Goal: Task Accomplishment & Management: Manage account settings

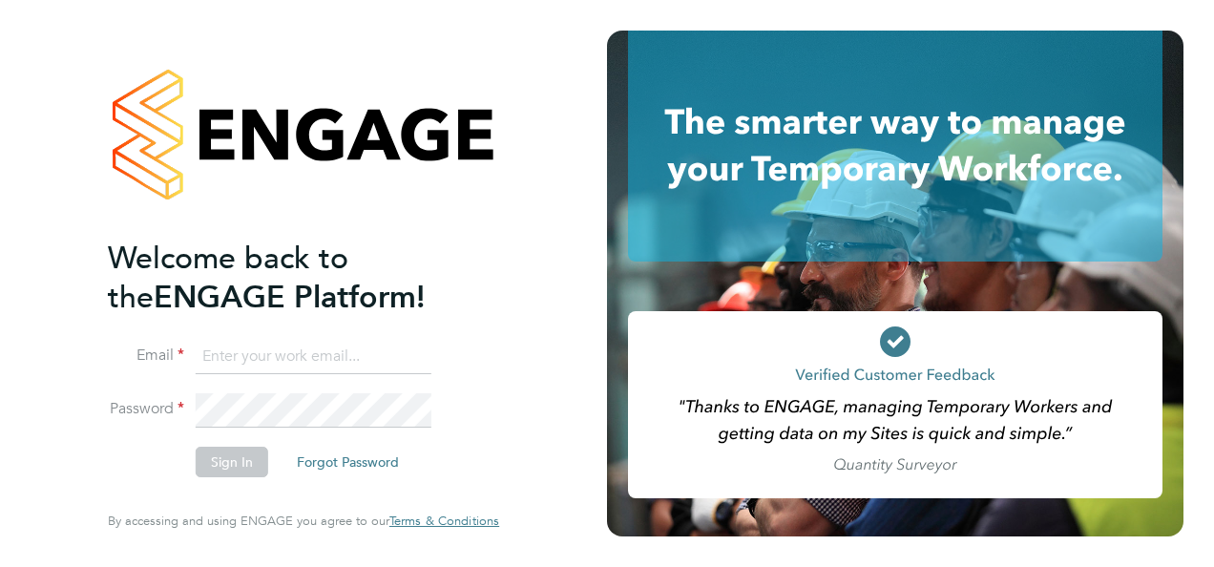
type input "daniel.bassett@thornbaker.co.uk"
click at [240, 463] on button "Sign In" at bounding box center [232, 461] width 73 height 31
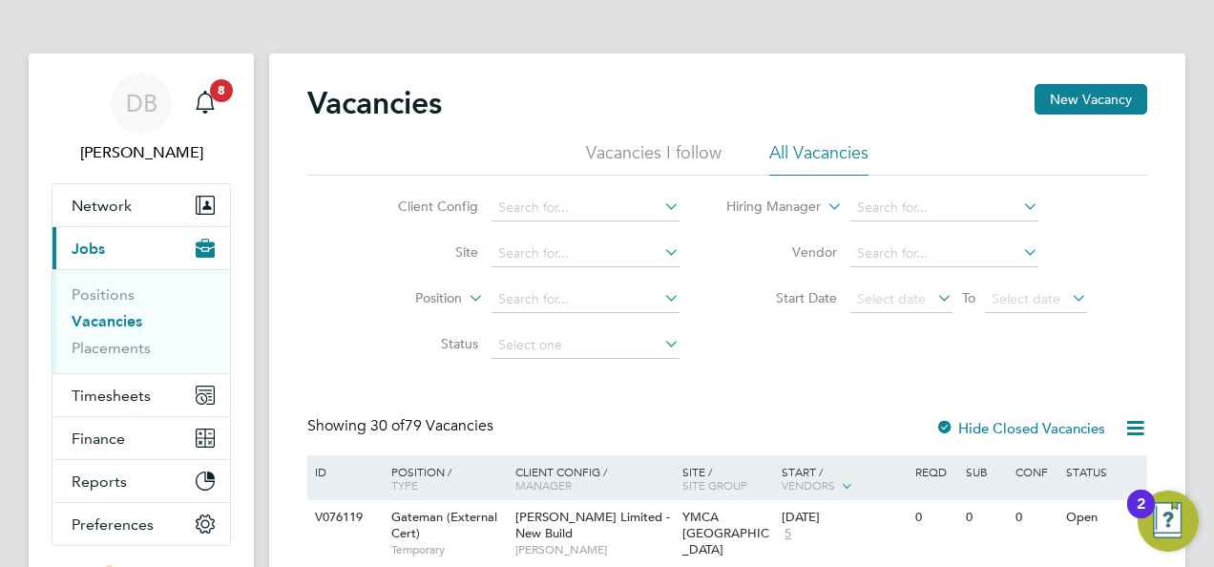
click at [96, 317] on link "Vacancies" at bounding box center [107, 321] width 71 height 18
click at [217, 106] on div "Main navigation" at bounding box center [205, 103] width 38 height 38
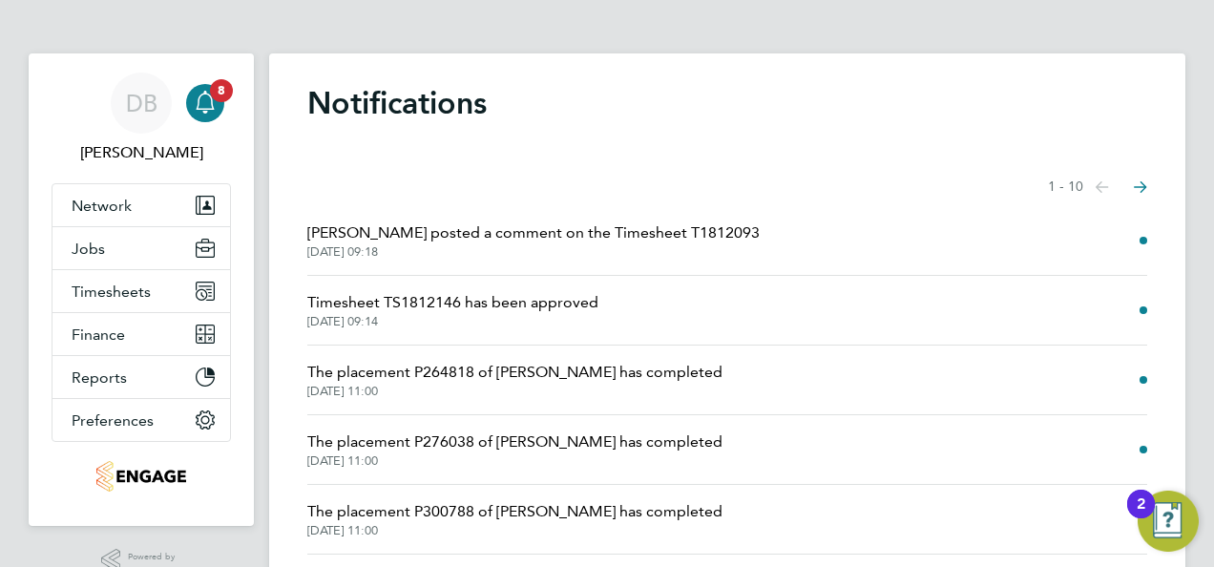
click at [494, 235] on span "[PERSON_NAME] posted a comment on the Timesheet T1812093" at bounding box center [533, 232] width 452 height 23
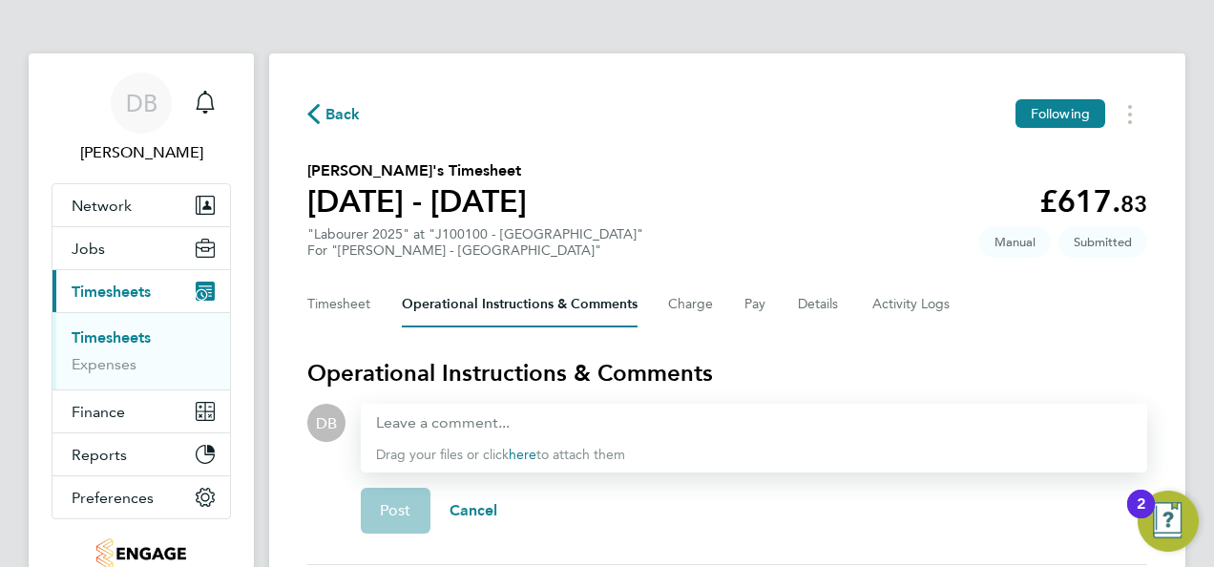
click at [107, 287] on span "Timesheets" at bounding box center [111, 291] width 79 height 18
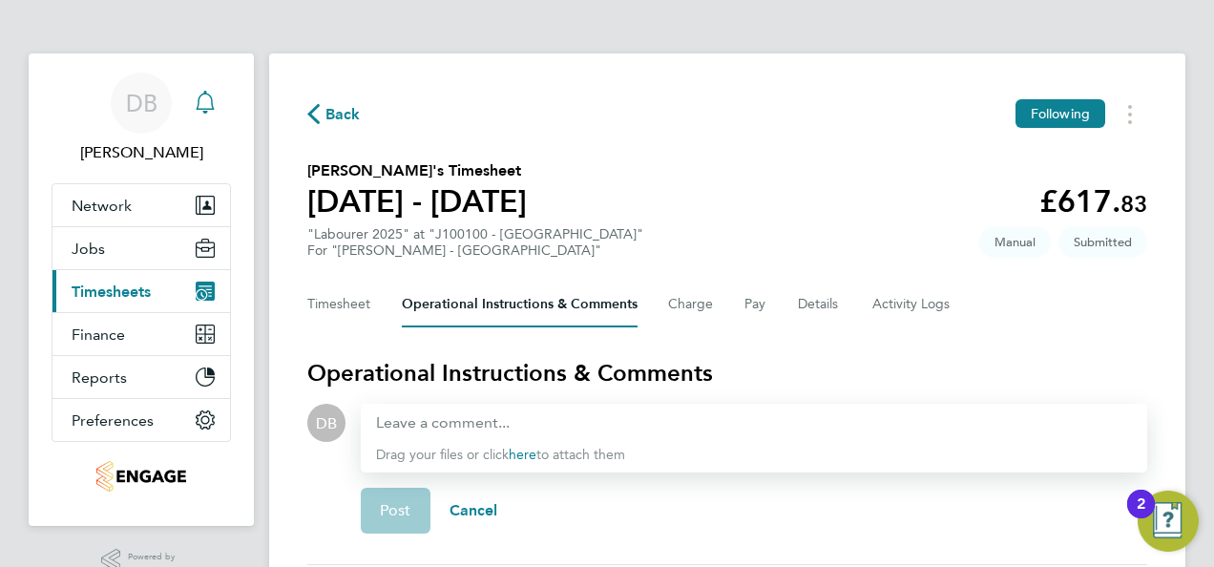
click at [206, 111] on icon "Main navigation" at bounding box center [204, 112] width 5 height 3
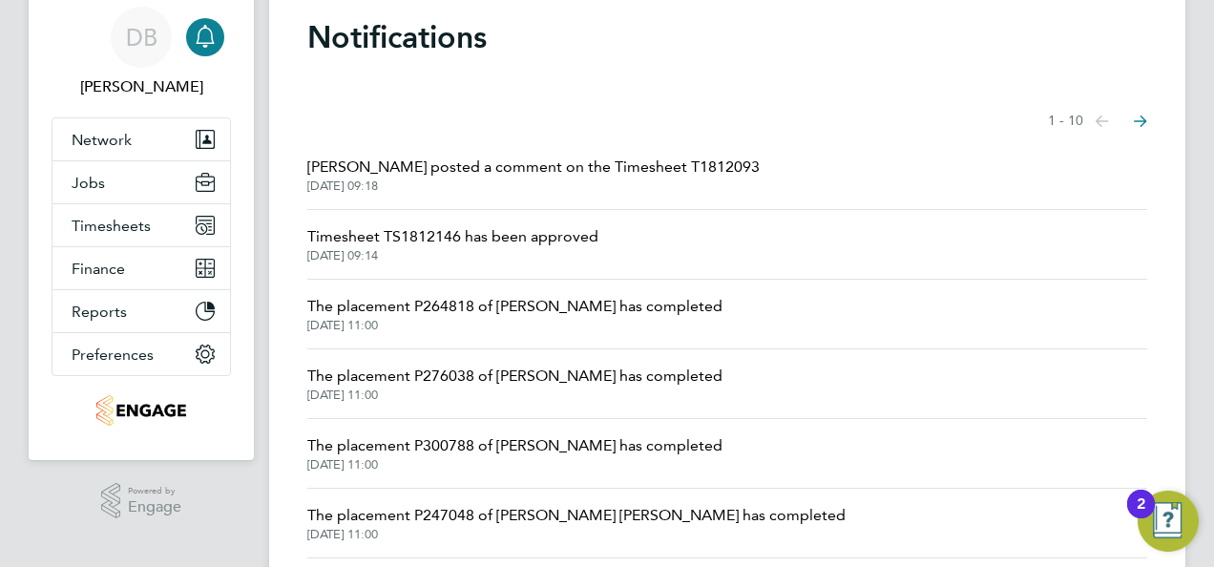
scroll to position [95, 0]
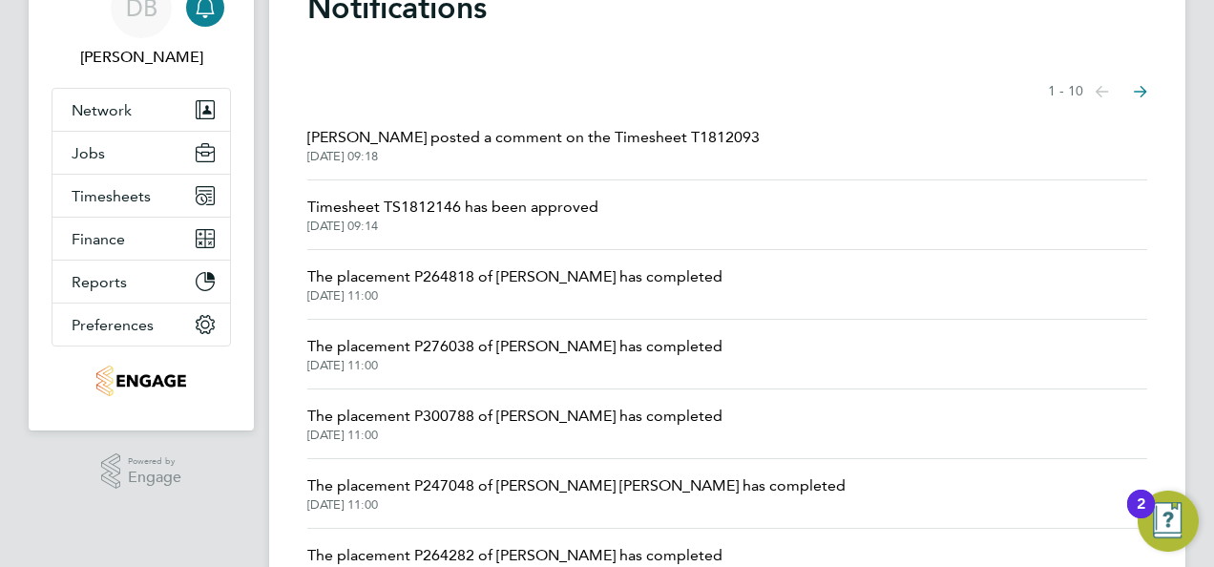
click at [382, 273] on span "The placement P264818 of [PERSON_NAME] has completed" at bounding box center [514, 276] width 415 height 23
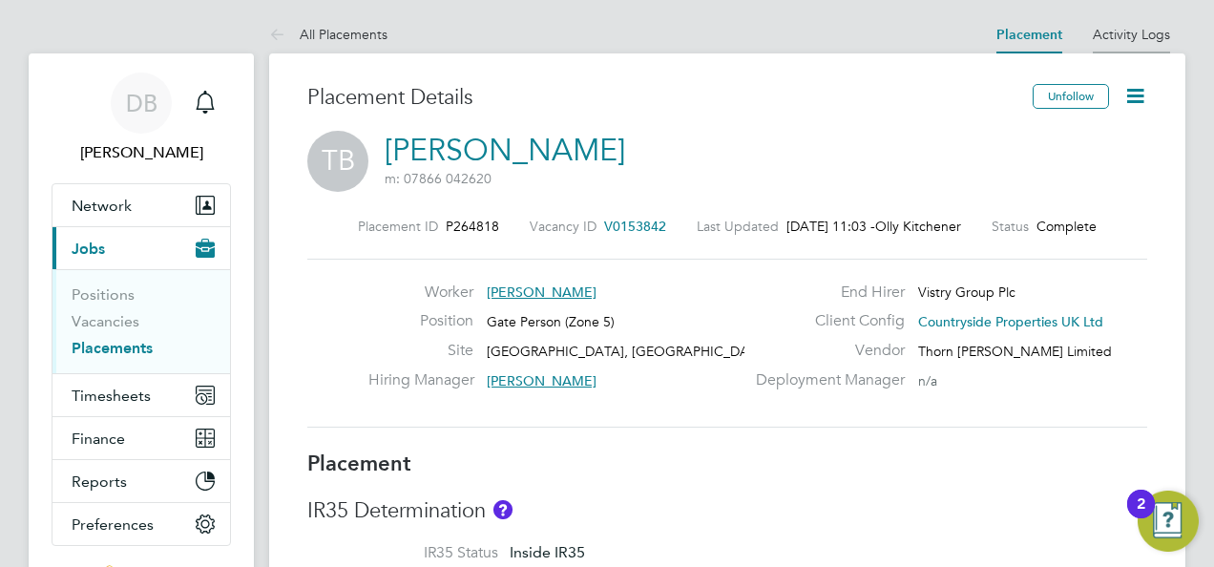
click at [1129, 25] on li "Activity Logs" at bounding box center [1130, 34] width 77 height 38
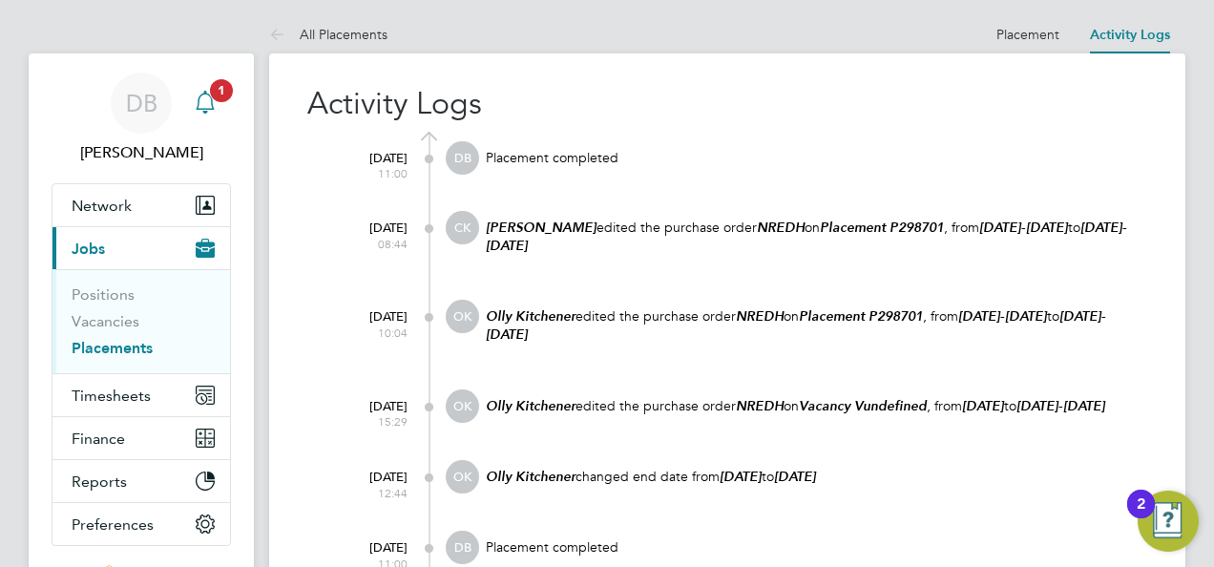
click at [210, 107] on icon "Main navigation" at bounding box center [205, 102] width 23 height 23
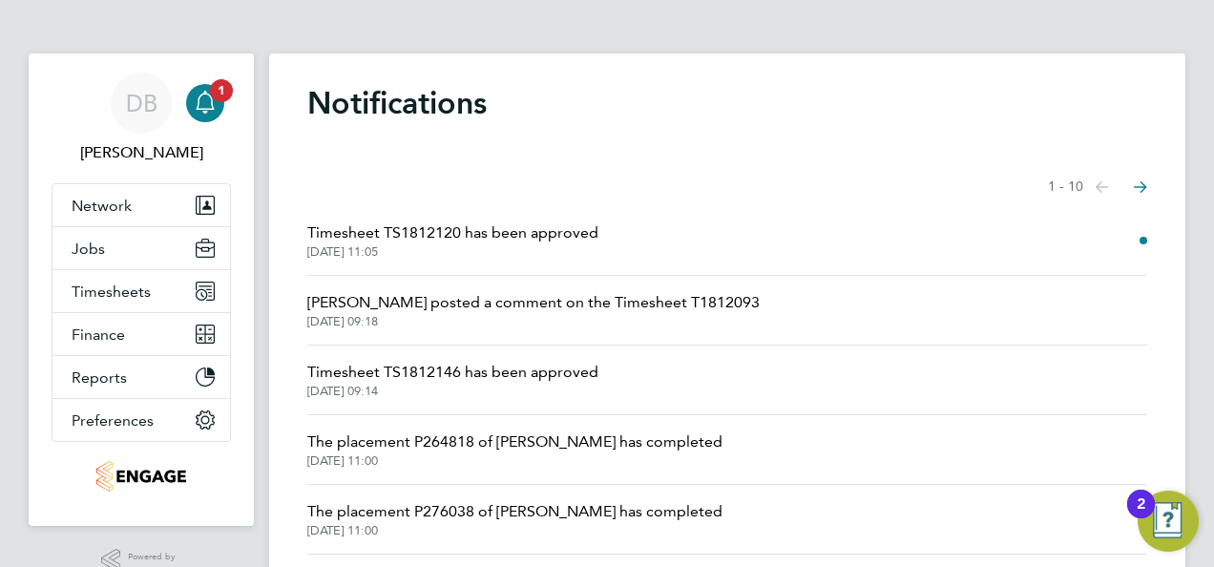
click at [548, 234] on span "Timesheet TS1812120 has been approved" at bounding box center [452, 232] width 291 height 23
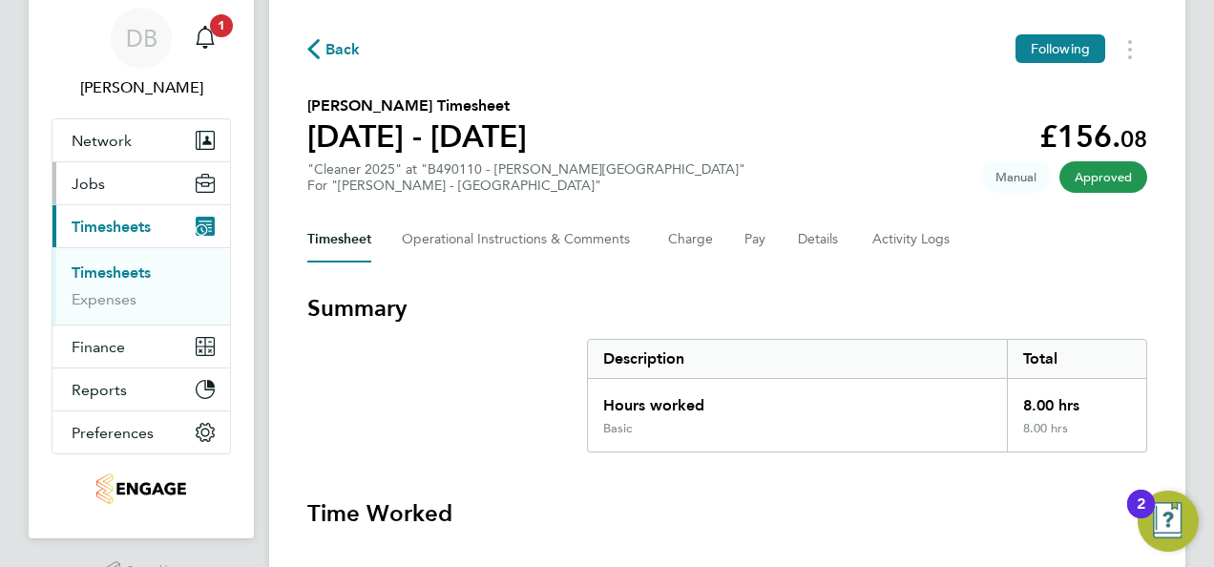
scroll to position [95, 0]
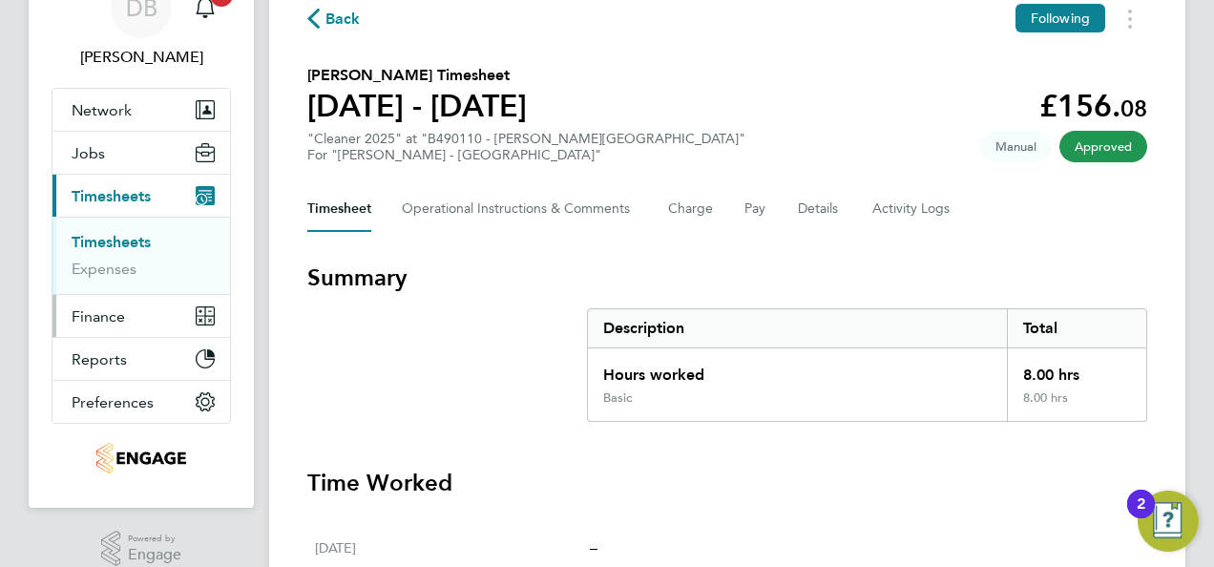
click at [101, 322] on span "Finance" at bounding box center [98, 316] width 53 height 18
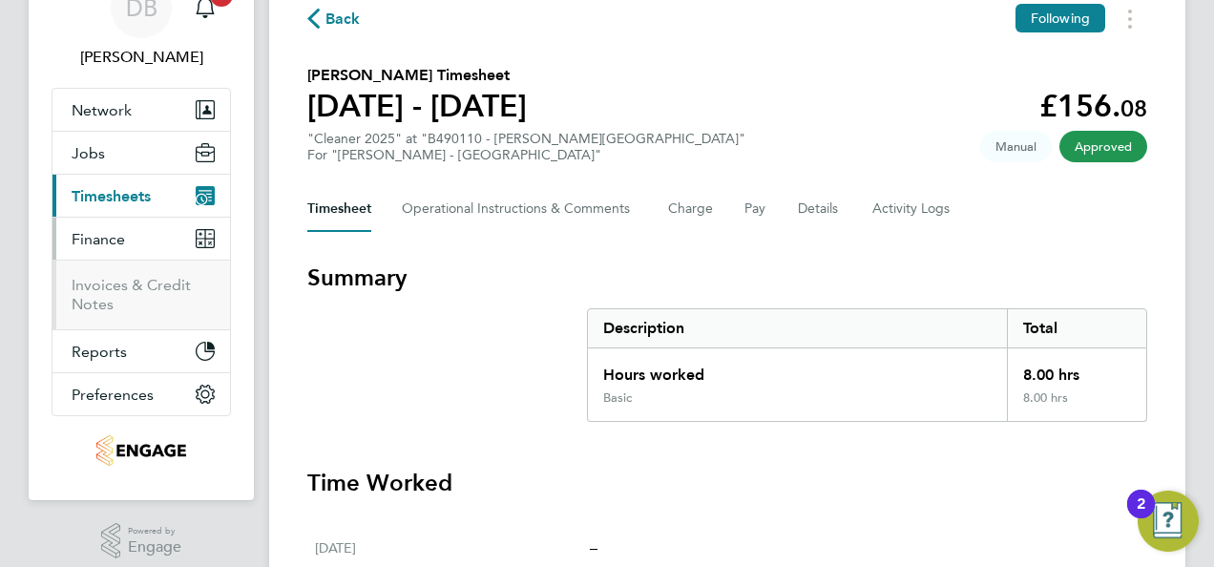
click at [112, 195] on span "Timesheets" at bounding box center [111, 196] width 79 height 18
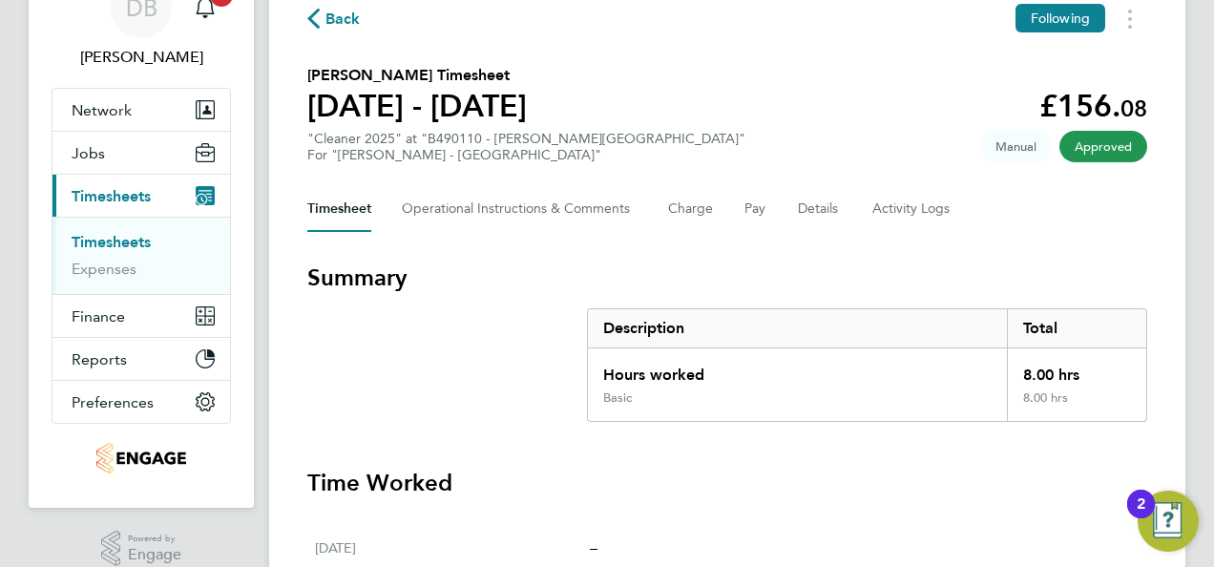
click at [117, 239] on link "Timesheets" at bounding box center [111, 242] width 79 height 18
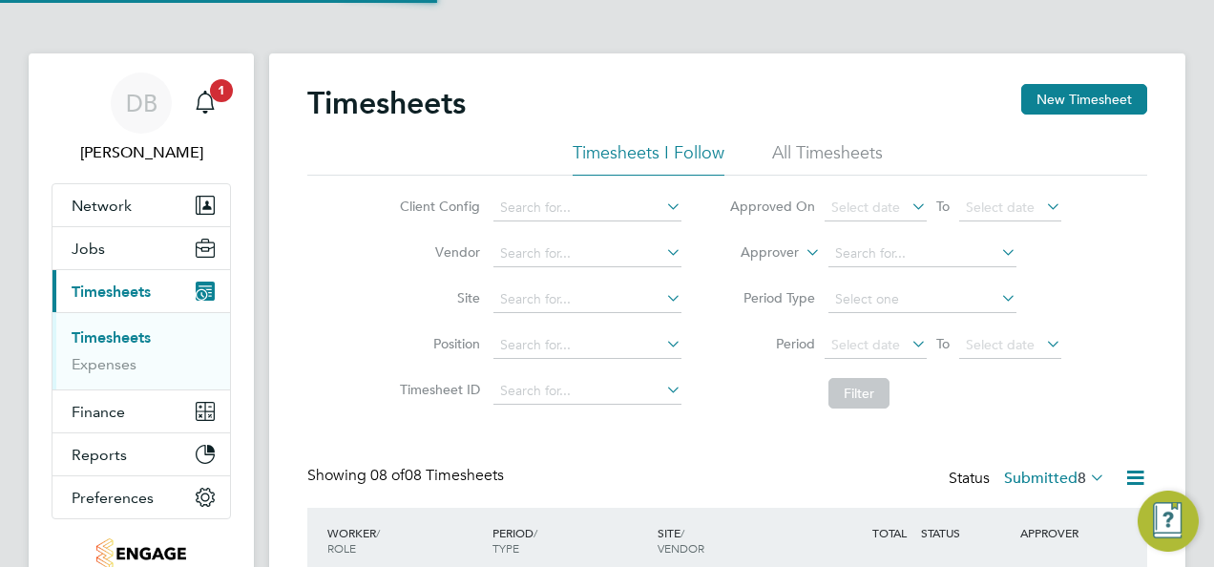
scroll to position [10, 10]
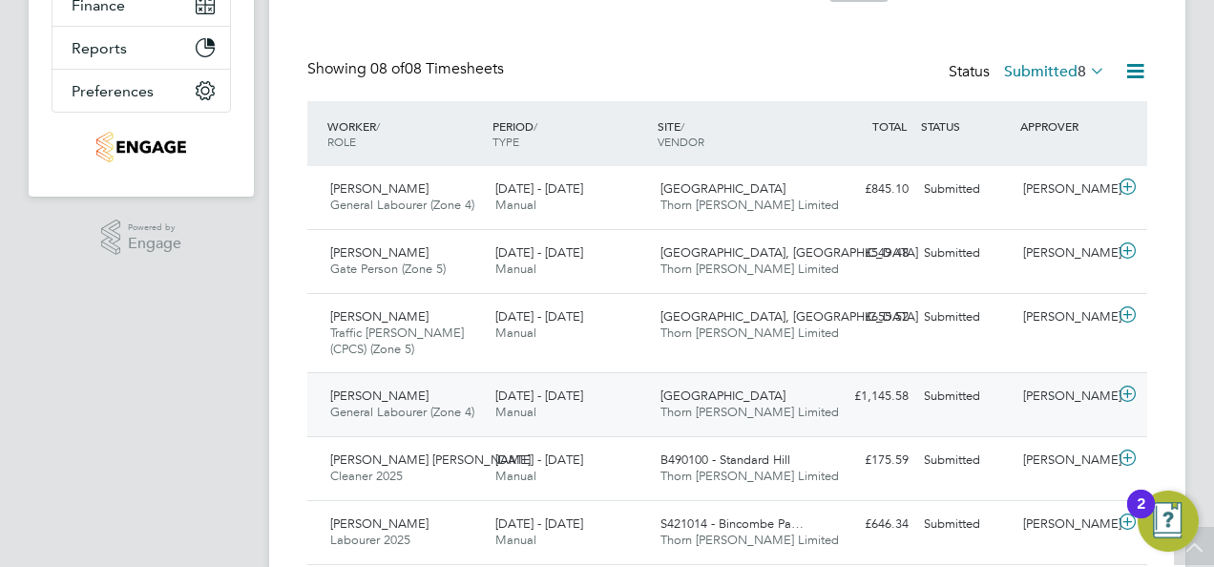
click at [406, 391] on div "[PERSON_NAME] General Labourer (Zone 4) [DATE] - [DATE]" at bounding box center [404, 405] width 165 height 48
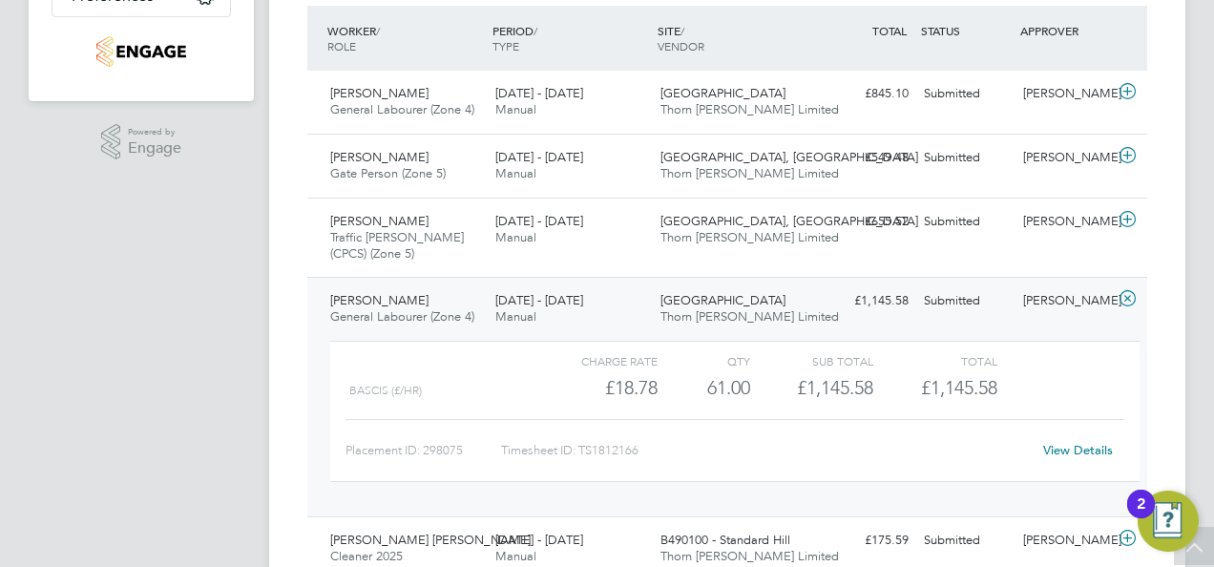
click at [1060, 452] on link "View Details" at bounding box center [1078, 450] width 70 height 16
click at [398, 98] on span "[PERSON_NAME]" at bounding box center [379, 93] width 98 height 16
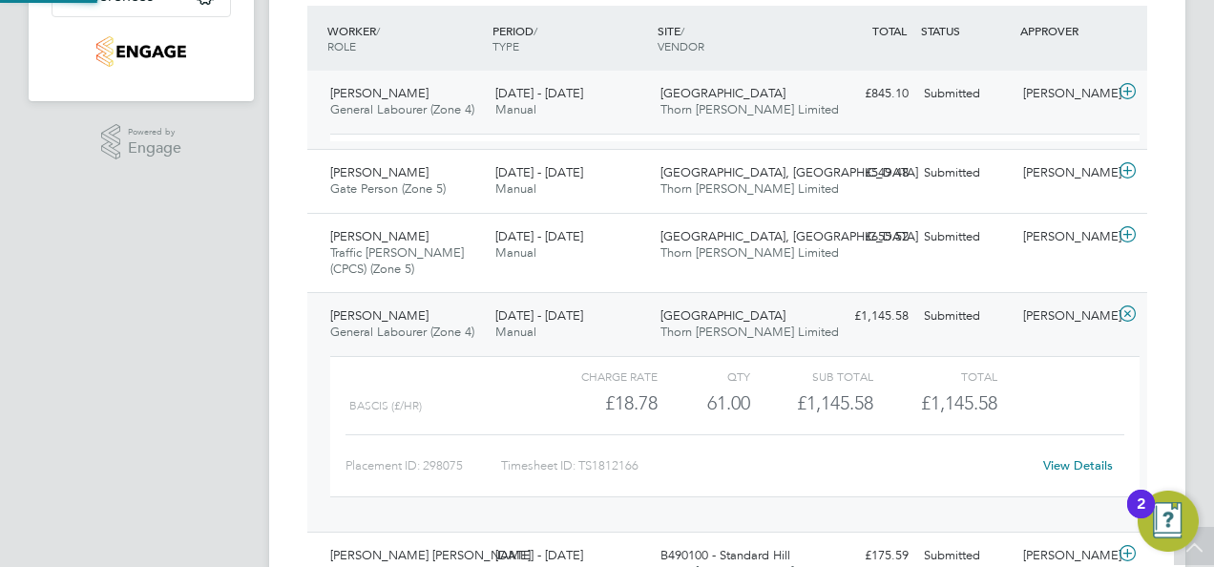
scroll to position [32, 186]
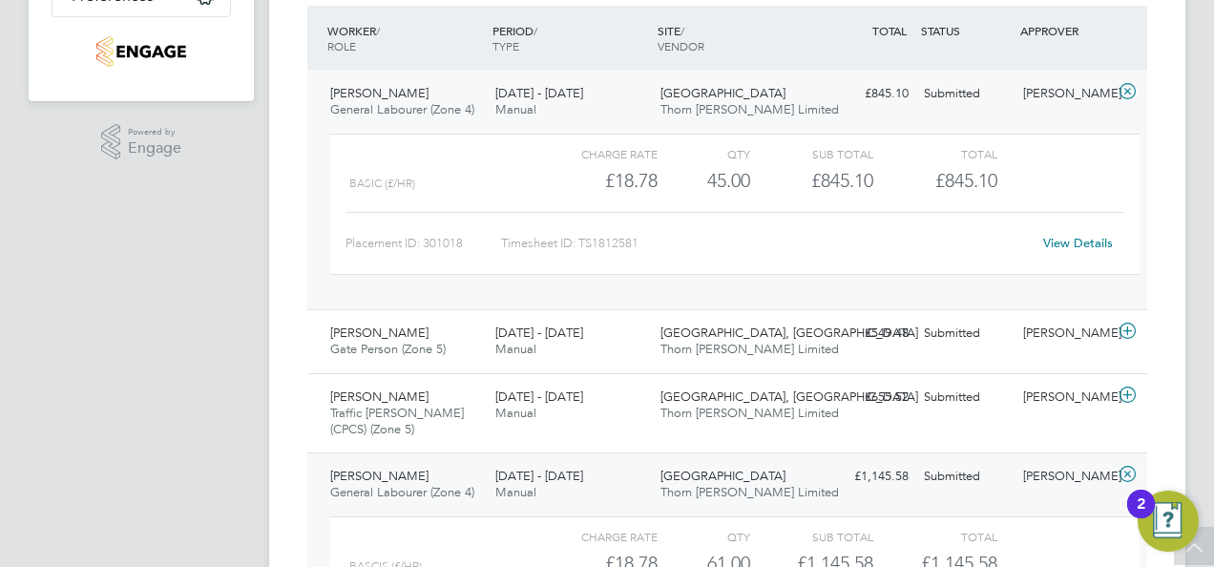
click at [1065, 244] on link "View Details" at bounding box center [1078, 243] width 70 height 16
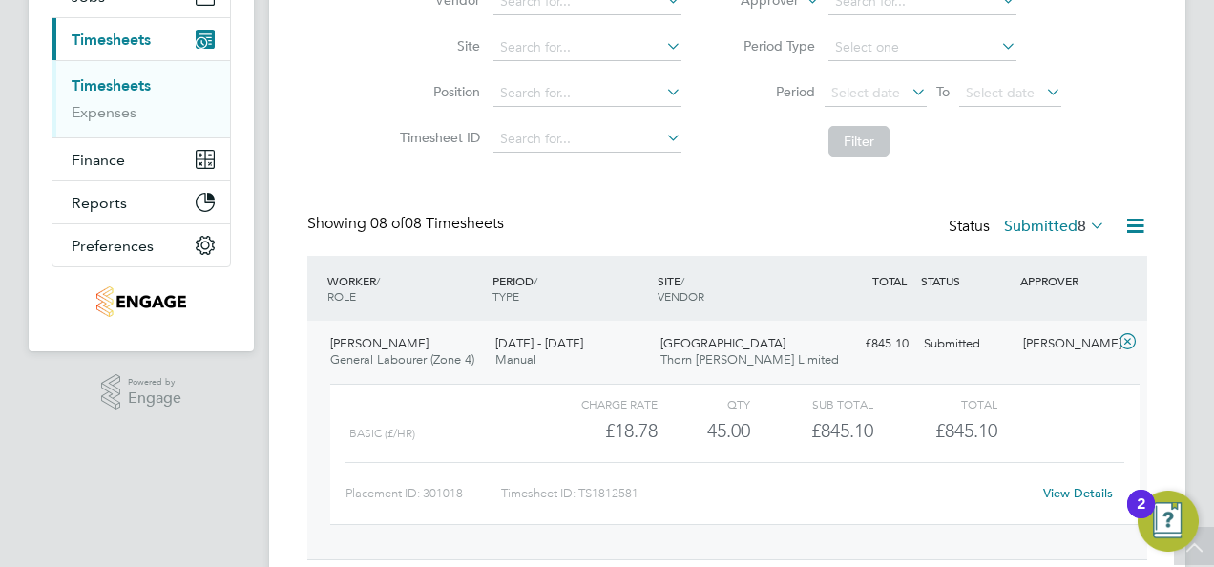
scroll to position [191, 0]
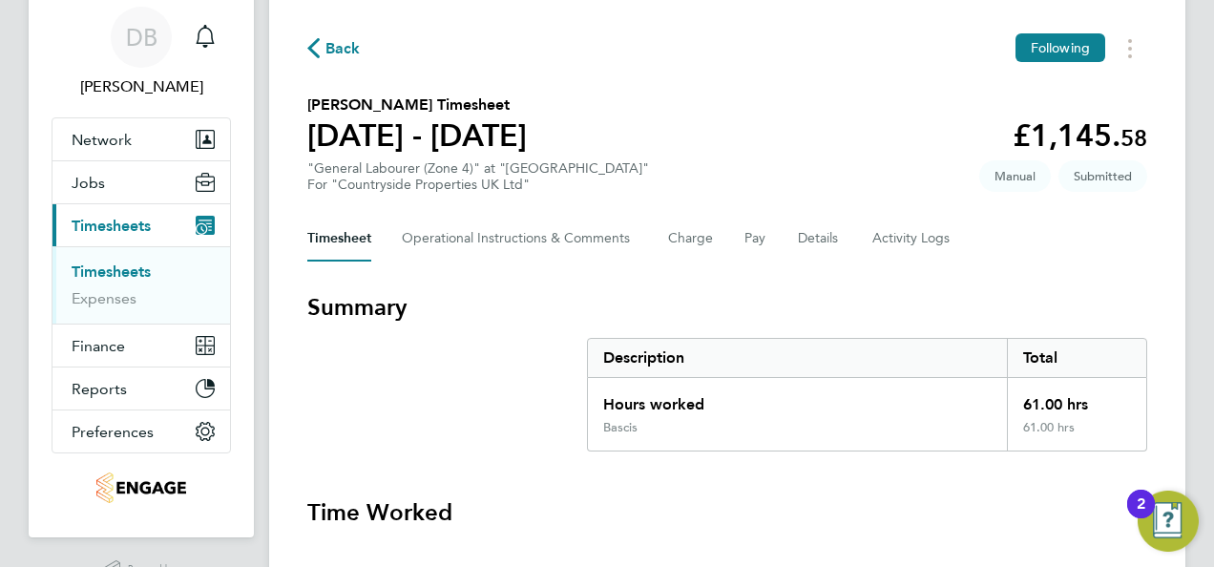
scroll to position [95, 0]
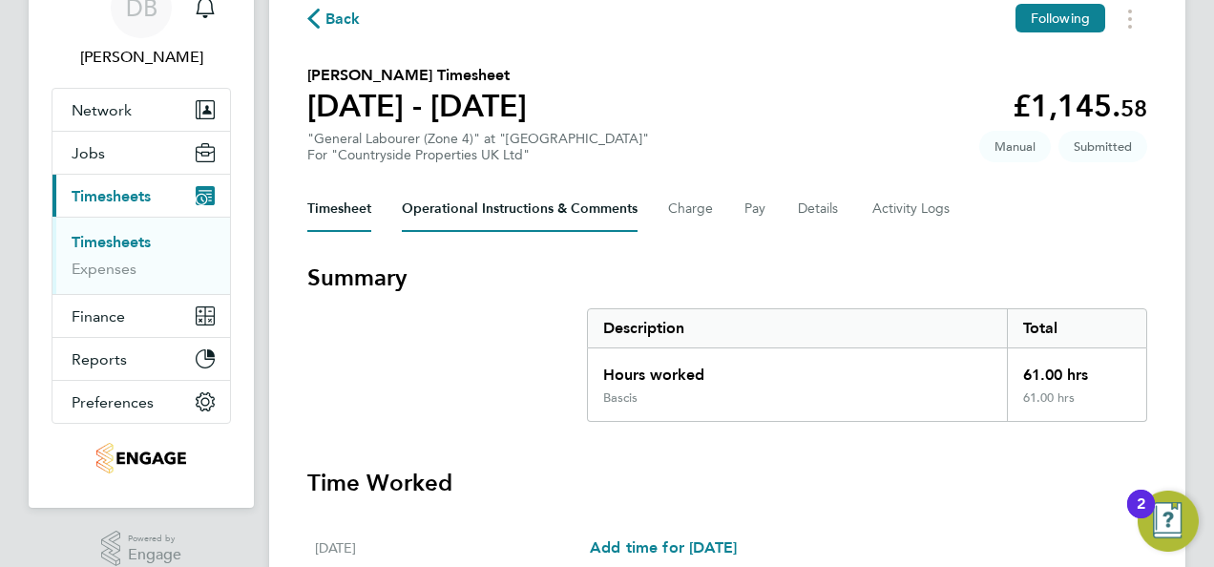
click at [530, 216] on Comments-tab "Operational Instructions & Comments" at bounding box center [520, 209] width 236 height 46
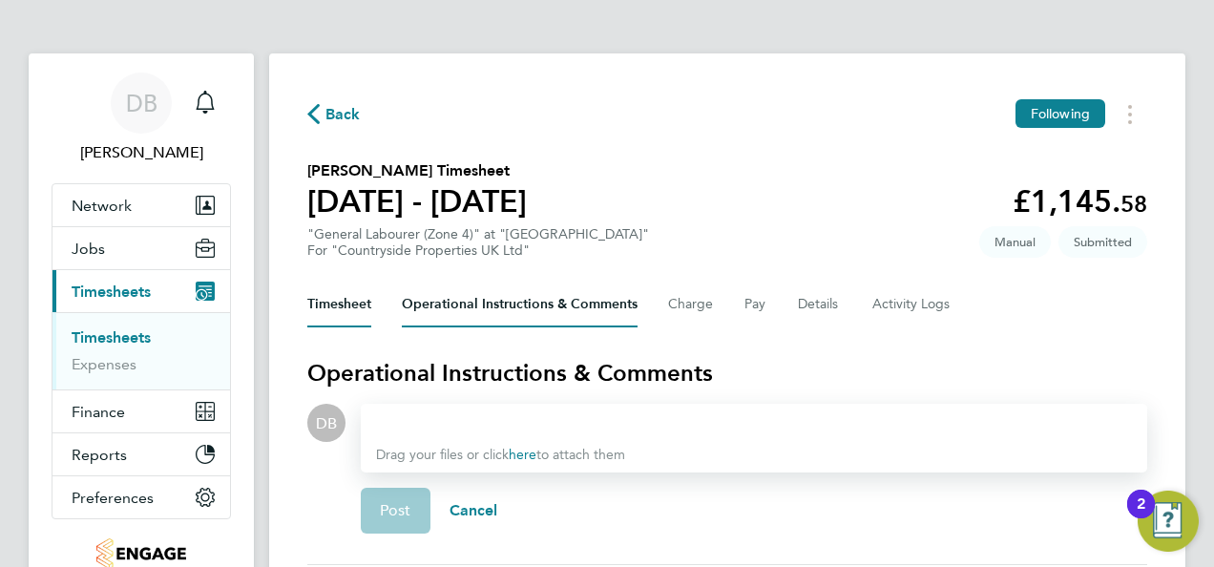
click at [343, 305] on button "Timesheet" at bounding box center [339, 304] width 64 height 46
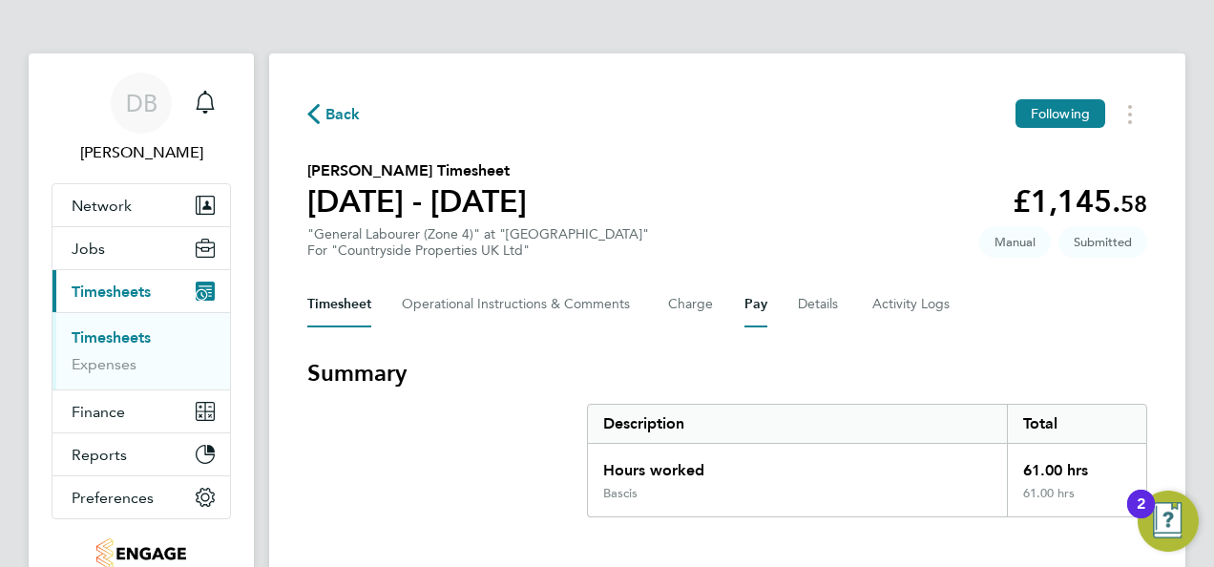
click at [752, 299] on button "Pay" at bounding box center [755, 304] width 23 height 46
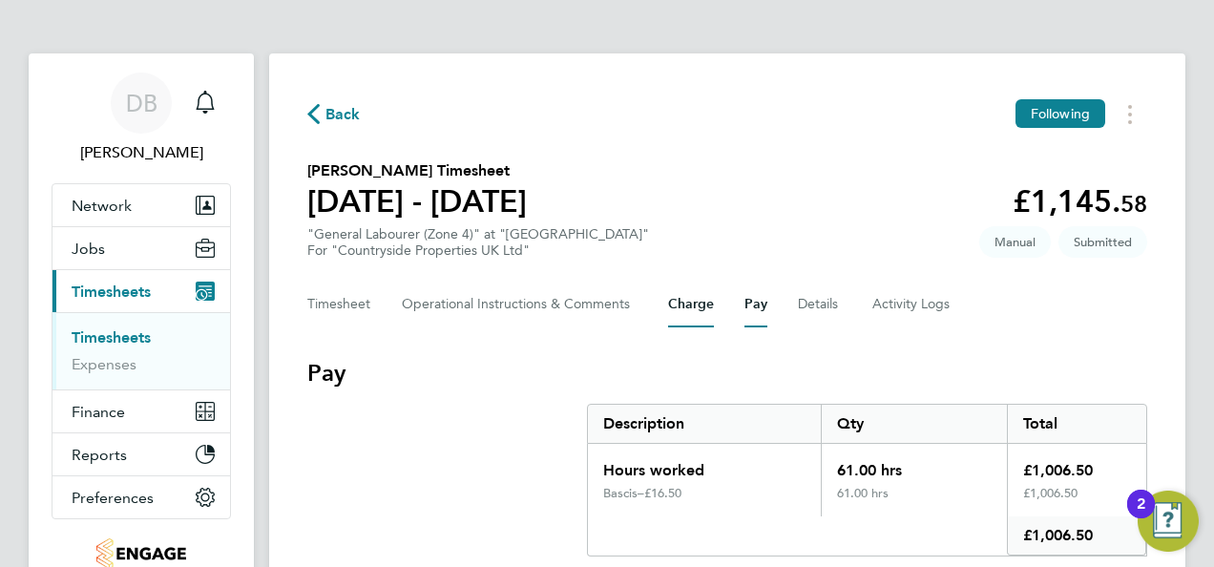
click at [683, 309] on button "Charge" at bounding box center [691, 304] width 46 height 46
click at [740, 307] on div "Timesheet Operational Instructions & Comments Charge Pay Details Activity Logs" at bounding box center [727, 304] width 840 height 46
click at [752, 305] on button "Pay" at bounding box center [755, 304] width 23 height 46
click at [679, 305] on button "Charge" at bounding box center [691, 304] width 46 height 46
click at [742, 300] on div "Timesheet Operational Instructions & Comments Charge Pay Details Activity Logs" at bounding box center [727, 304] width 840 height 46
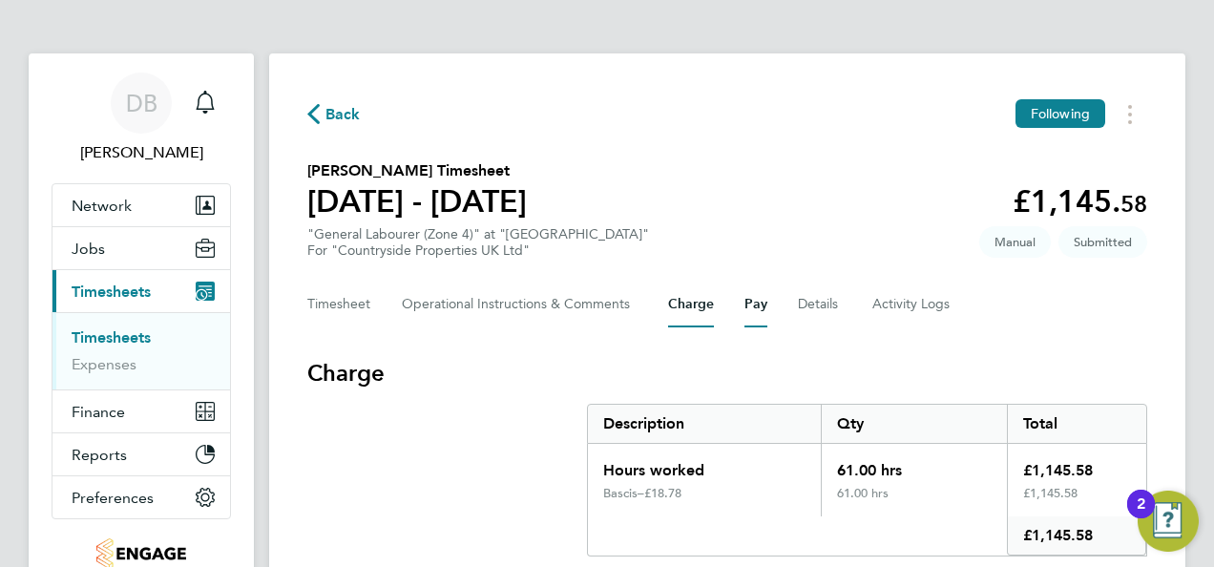
click at [754, 301] on button "Pay" at bounding box center [755, 304] width 23 height 46
click at [690, 314] on button "Charge" at bounding box center [691, 304] width 46 height 46
drag, startPoint x: 1149, startPoint y: 202, endPoint x: 1025, endPoint y: 207, distance: 124.1
click at [1025, 207] on div "Back Following Shane Wade's Timesheet 25 - 31 Aug 2025 £1,145. 58 "General Labo…" at bounding box center [727, 327] width 916 height 549
drag, startPoint x: 1025, startPoint y: 207, endPoint x: 1083, endPoint y: 202, distance: 58.4
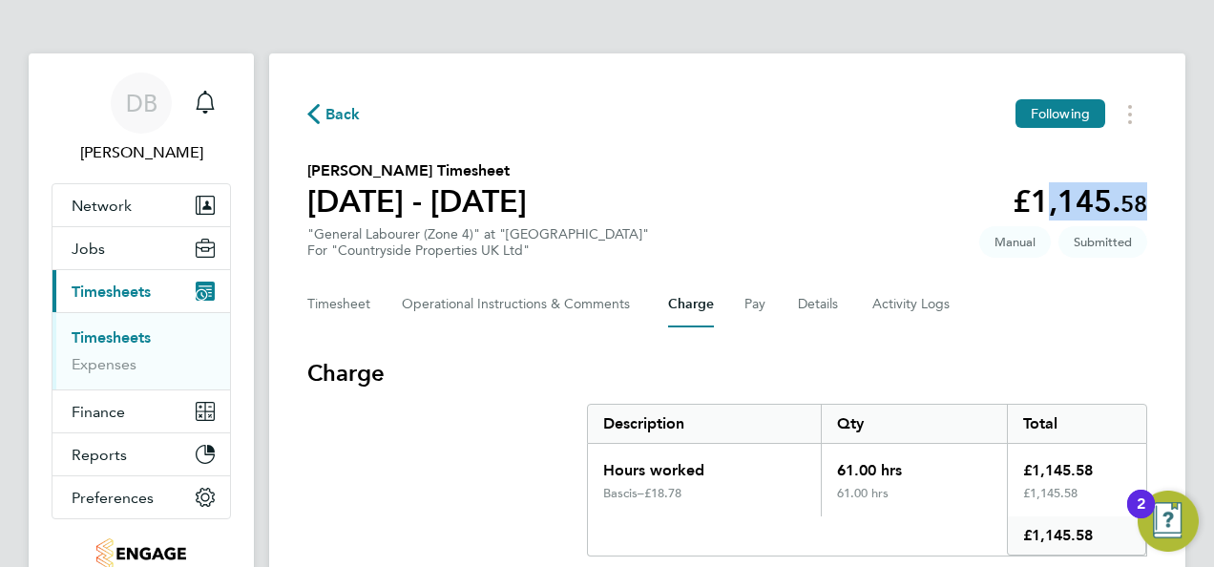
copy app-decimal "1,145. 58"
click at [756, 300] on button "Pay" at bounding box center [755, 304] width 23 height 46
click at [699, 310] on button "Charge" at bounding box center [691, 304] width 46 height 46
click at [758, 296] on button "Pay" at bounding box center [755, 304] width 23 height 46
click at [707, 301] on button "Charge" at bounding box center [691, 304] width 46 height 46
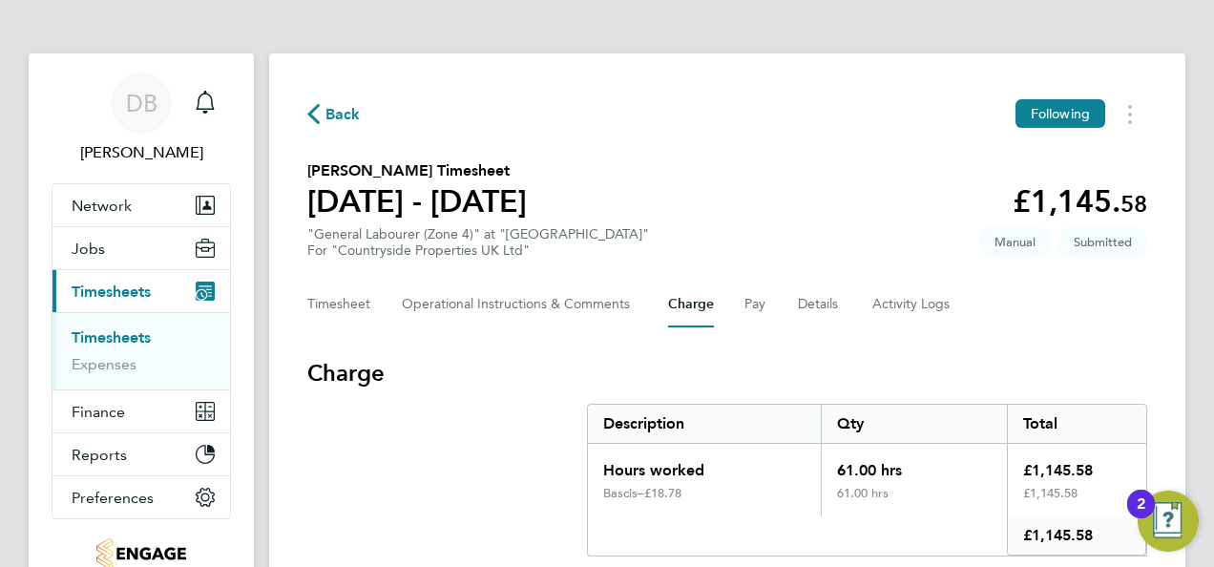
click at [733, 295] on div "Timesheet Operational Instructions & Comments Charge Pay Details Activity Logs" at bounding box center [727, 304] width 840 height 46
click at [746, 300] on button "Pay" at bounding box center [755, 304] width 23 height 46
click at [669, 305] on button "Charge" at bounding box center [691, 304] width 46 height 46
click at [758, 313] on button "Pay" at bounding box center [755, 304] width 23 height 46
drag, startPoint x: 1111, startPoint y: 470, endPoint x: 1015, endPoint y: 472, distance: 95.4
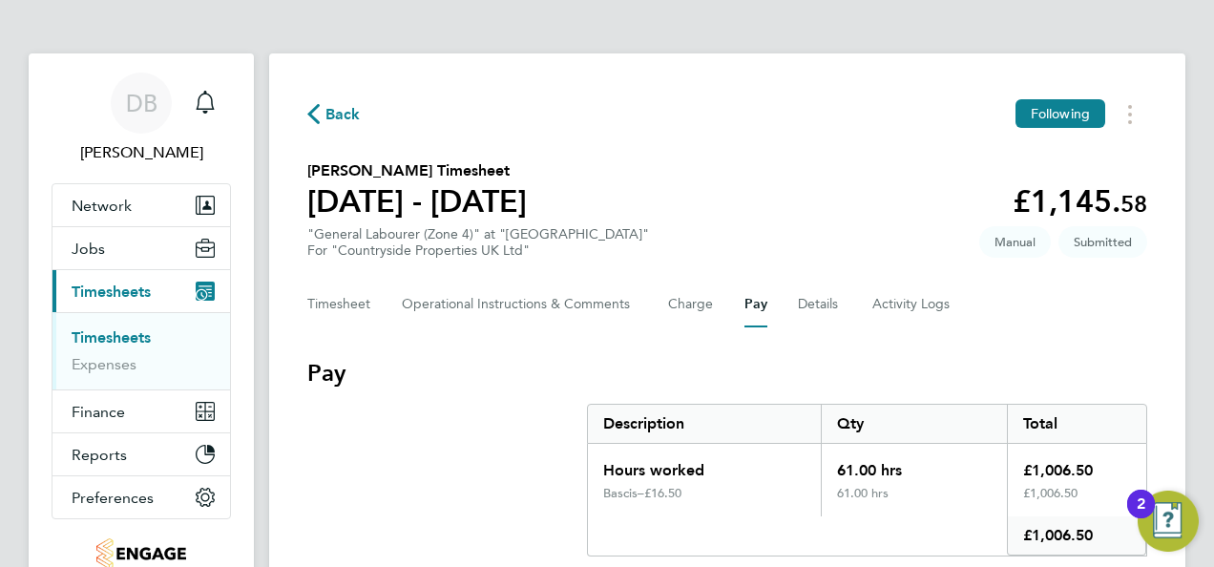
click at [1015, 472] on div "£1,006.50" at bounding box center [1076, 465] width 139 height 42
drag, startPoint x: 1015, startPoint y: 472, endPoint x: 1061, endPoint y: 460, distance: 47.4
copy div "£1,006.50"
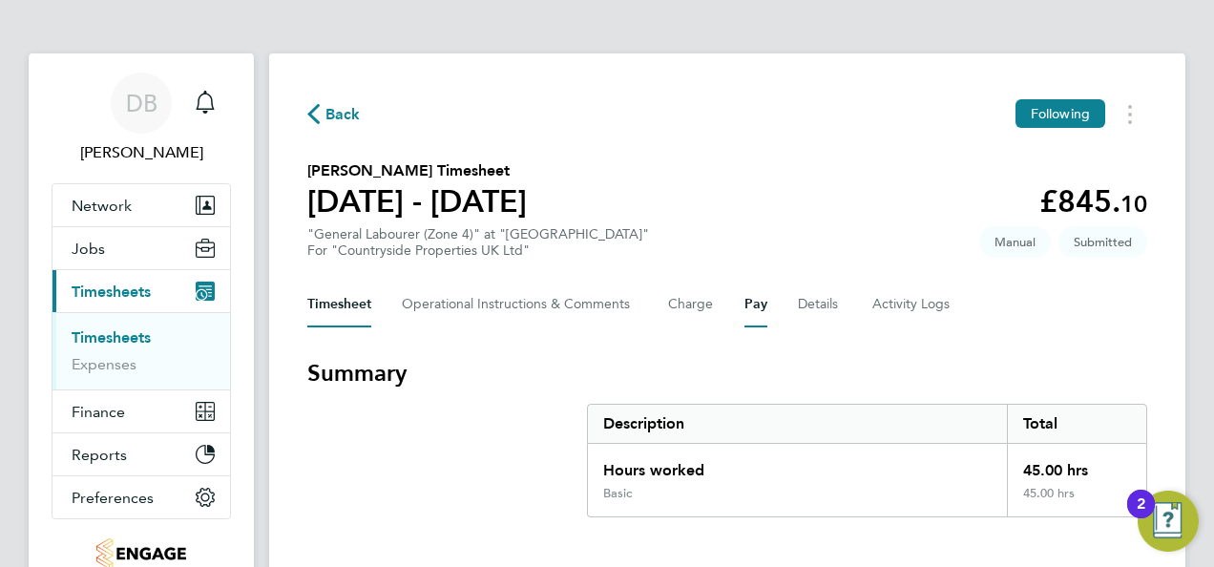
click at [763, 305] on button "Pay" at bounding box center [755, 304] width 23 height 46
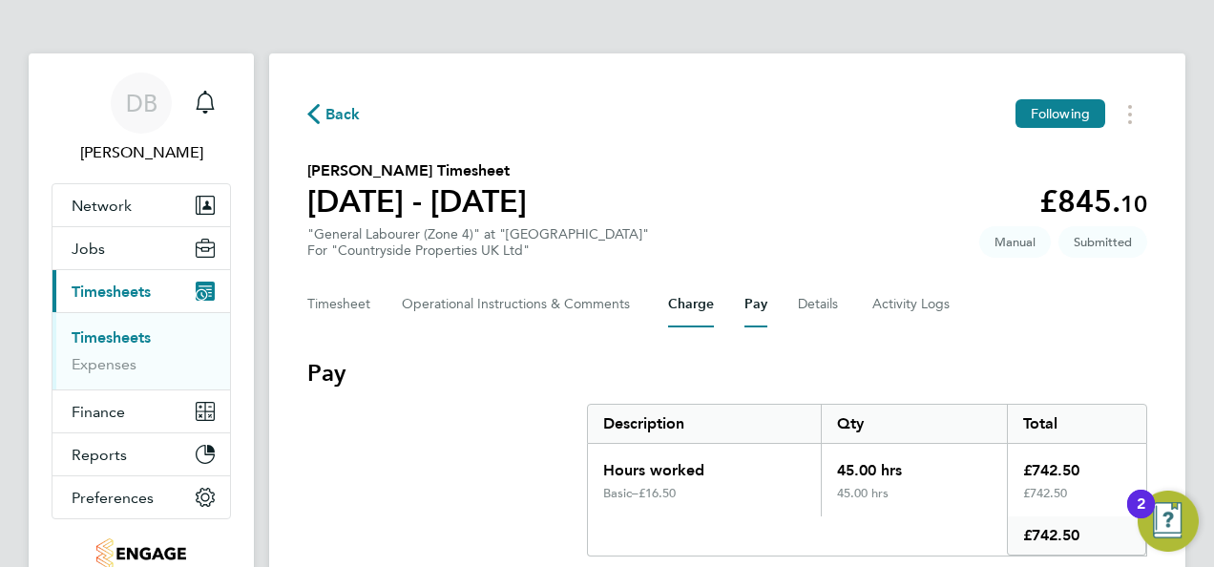
click at [704, 306] on button "Charge" at bounding box center [691, 304] width 46 height 46
click at [750, 309] on button "Pay" at bounding box center [755, 304] width 23 height 46
click at [689, 303] on button "Charge" at bounding box center [691, 304] width 46 height 46
click at [754, 305] on button "Pay" at bounding box center [755, 304] width 23 height 46
click at [702, 307] on button "Charge" at bounding box center [691, 304] width 46 height 46
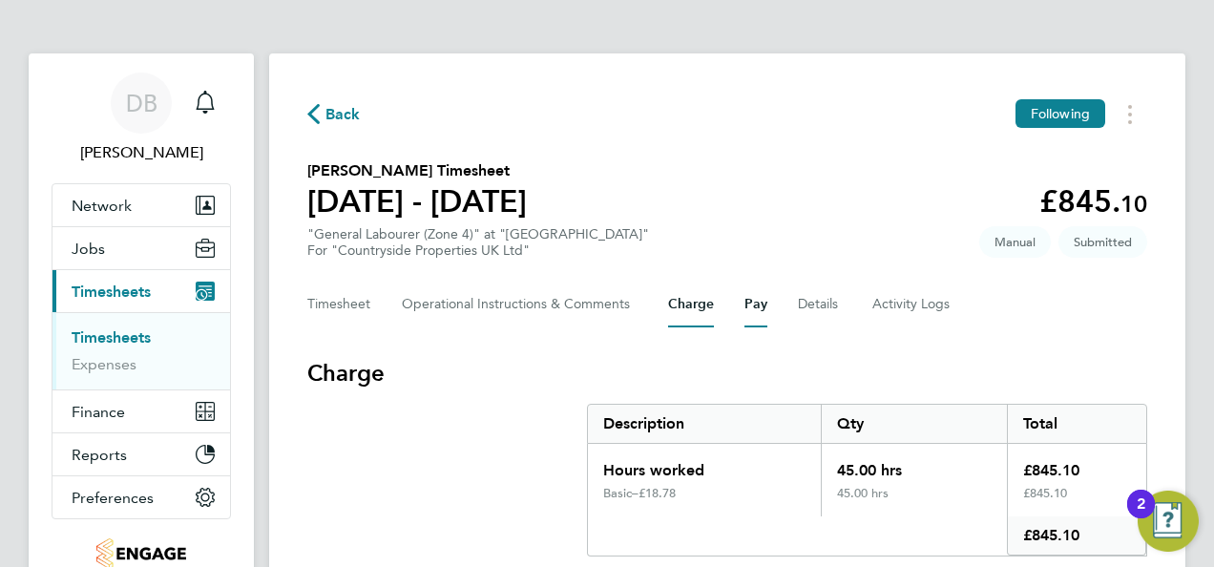
click at [752, 305] on button "Pay" at bounding box center [755, 304] width 23 height 46
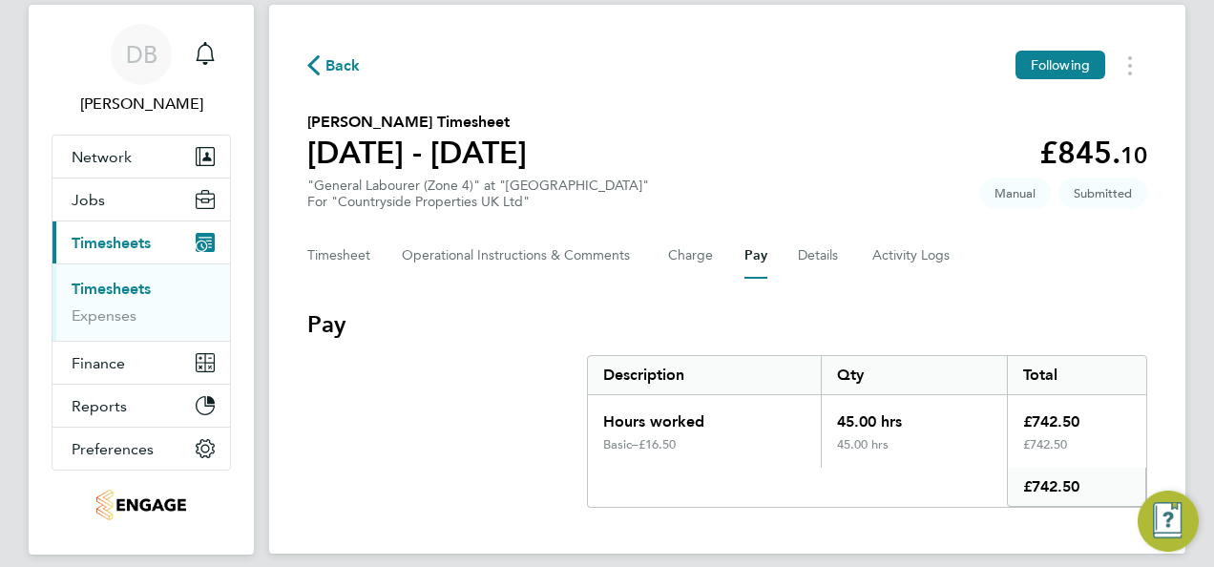
scroll to position [115, 0]
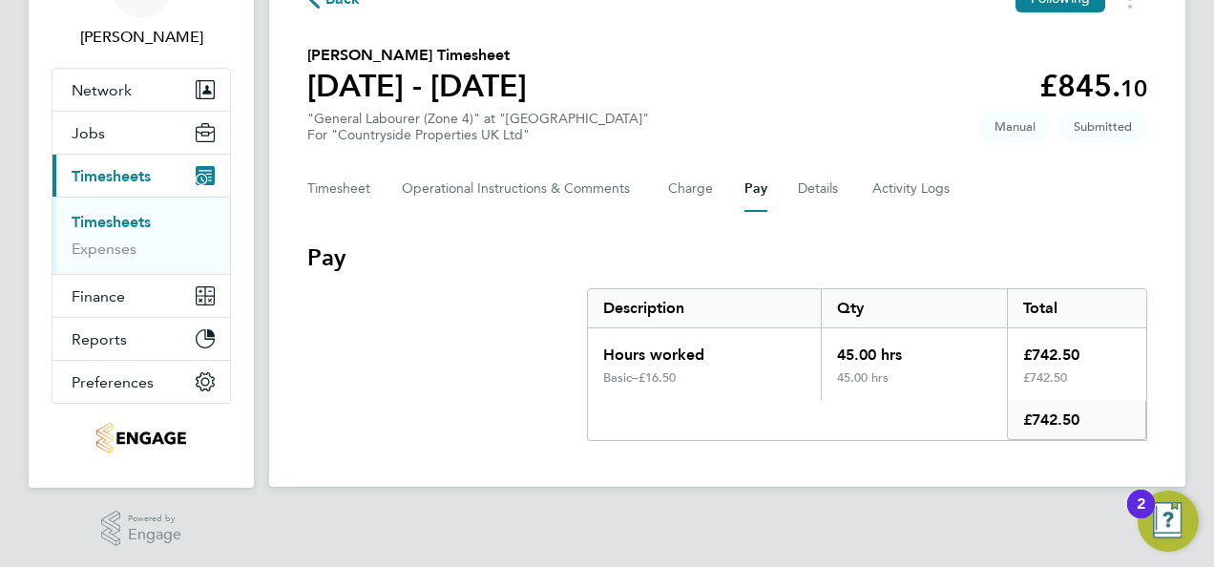
click at [448, 536] on main "Back Following Jatinder Jossan's Timesheet 25 - 31 Aug 2025 £845. 10 "General L…" at bounding box center [727, 227] width 916 height 685
drag, startPoint x: 450, startPoint y: 537, endPoint x: 503, endPoint y: 446, distance: 104.7
click at [454, 536] on main "Back Following Jatinder Jossan's Timesheet 25 - 31 Aug 2025 £845. 10 "General L…" at bounding box center [727, 227] width 916 height 685
